Goal: Task Accomplishment & Management: Manage account settings

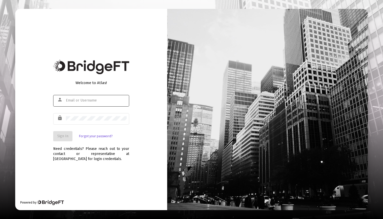
click at [105, 97] on div at bounding box center [96, 100] width 61 height 12
click at [103, 99] on input "text" at bounding box center [96, 101] width 61 height 4
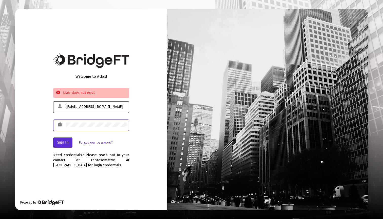
click at [111, 106] on input "[EMAIL_ADDRESS][DOMAIN_NAME]" at bounding box center [96, 107] width 61 height 4
drag, startPoint x: 115, startPoint y: 107, endPoint x: 91, endPoint y: 107, distance: 24.3
click at [91, 107] on input "[EMAIL_ADDRESS][DOMAIN_NAME]" at bounding box center [96, 107] width 61 height 4
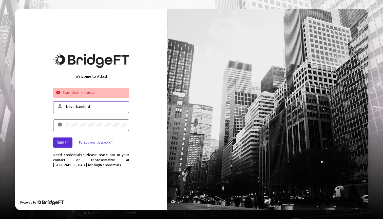
type input "trevorbamford"
click at [86, 122] on div at bounding box center [96, 125] width 61 height 12
drag, startPoint x: 82, startPoint y: 122, endPoint x: 61, endPoint y: 123, distance: 21.5
click at [61, 123] on div "lock" at bounding box center [91, 125] width 76 height 12
click at [62, 125] on div "lock" at bounding box center [91, 125] width 76 height 12
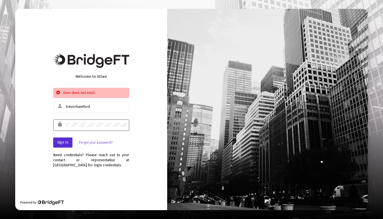
drag, startPoint x: 89, startPoint y: 127, endPoint x: 62, endPoint y: 124, distance: 27.3
click at [62, 124] on div "lock" at bounding box center [91, 125] width 76 height 12
click at [89, 111] on div "trevorbamford" at bounding box center [96, 107] width 61 height 12
